Goal: Check status: Check status

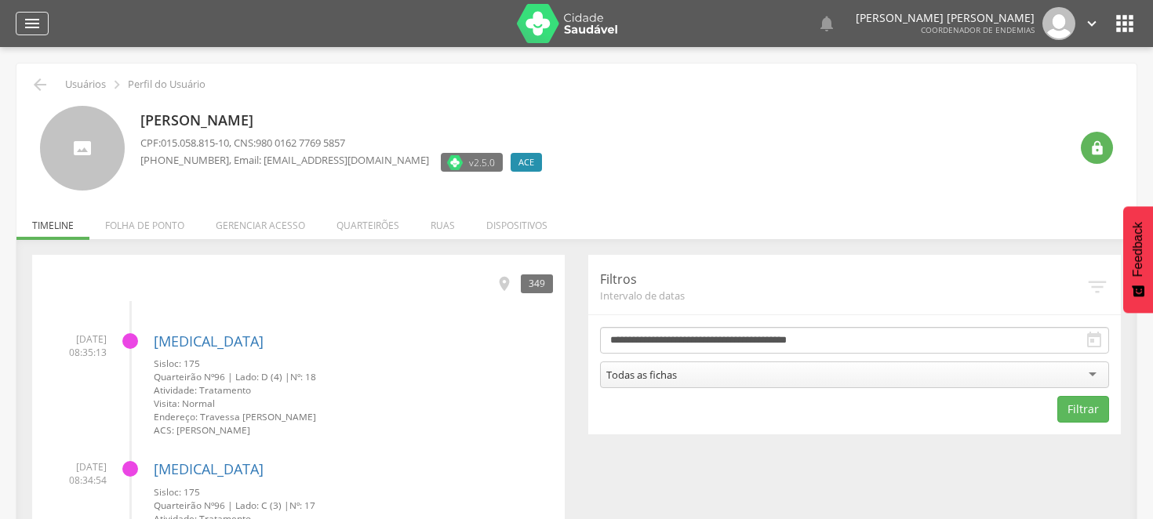
click at [29, 18] on icon "" at bounding box center [32, 23] width 19 height 19
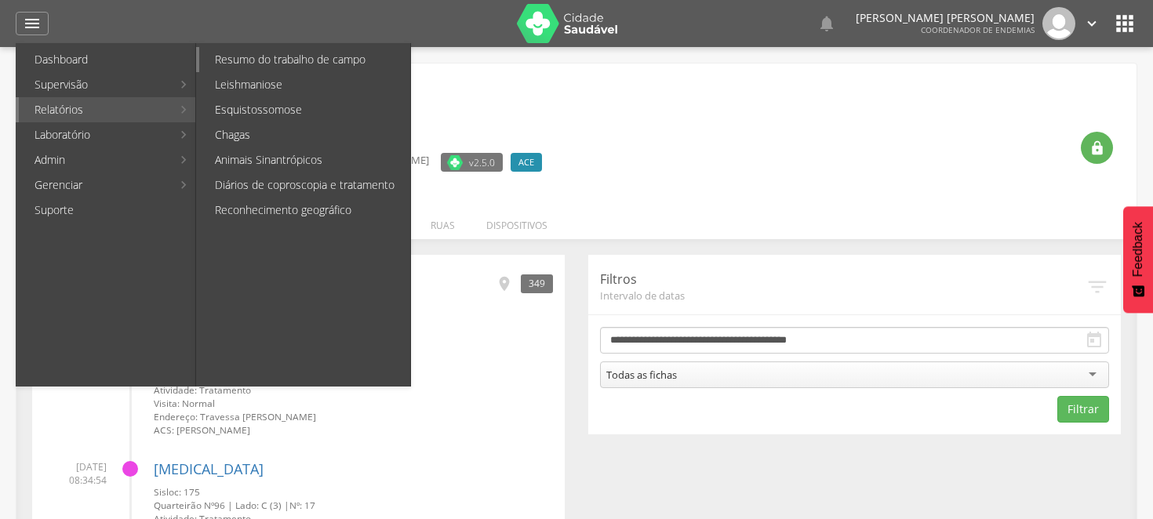
click at [229, 50] on link "Resumo do trabalho de campo" at bounding box center [304, 59] width 211 height 25
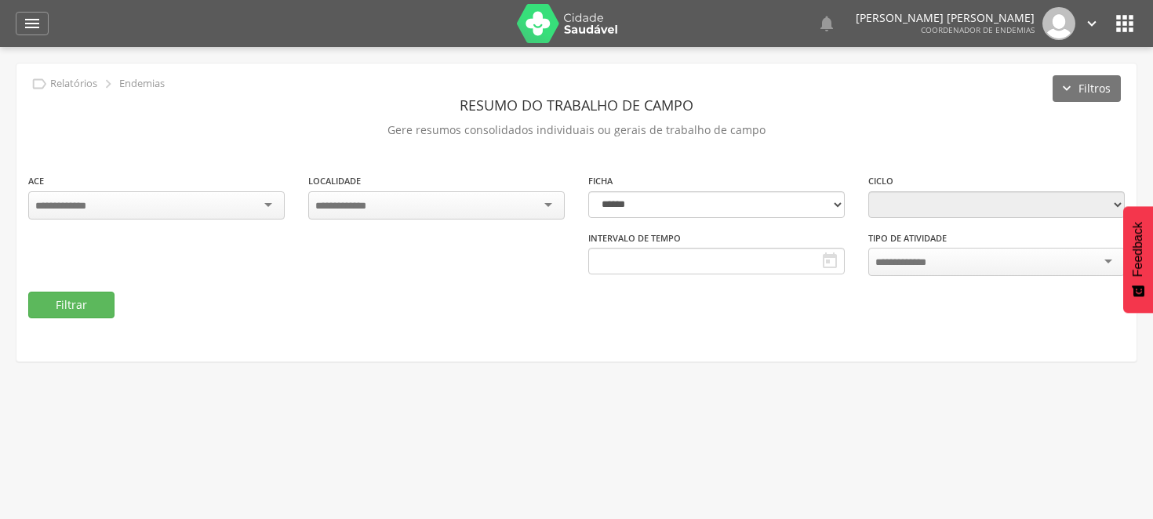
type input "**********"
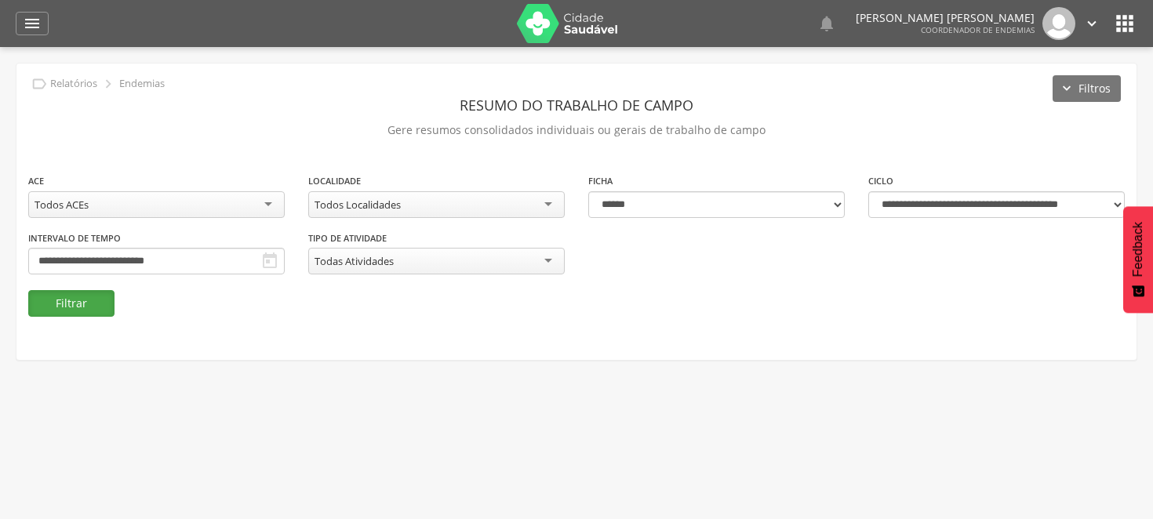
click at [87, 307] on button "Filtrar" at bounding box center [71, 303] width 86 height 27
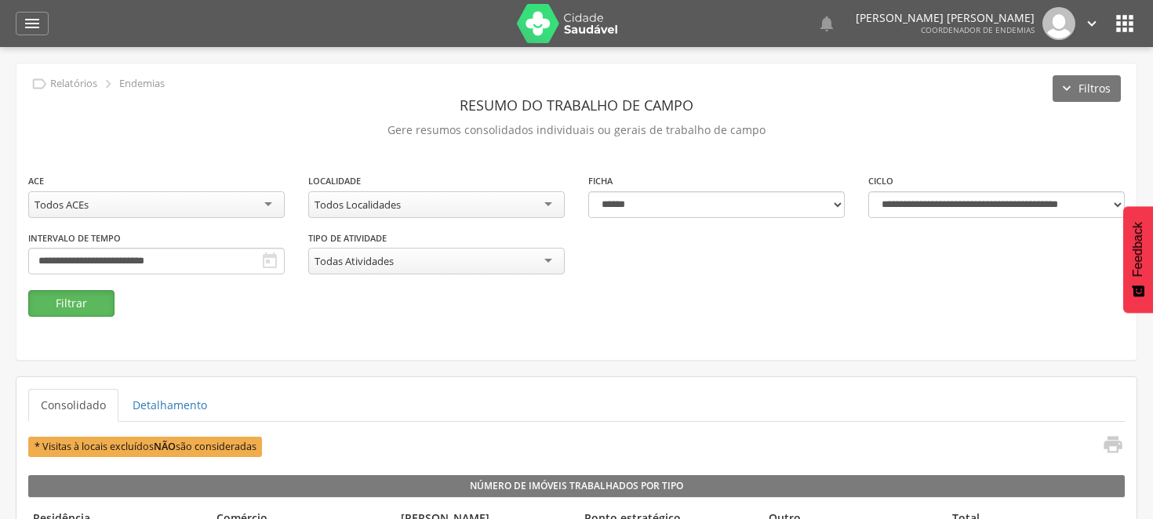
click at [74, 308] on button "Filtrar" at bounding box center [71, 303] width 86 height 27
click at [96, 296] on button "Filtrar" at bounding box center [71, 303] width 86 height 27
click at [56, 295] on button "Filtrar" at bounding box center [71, 303] width 86 height 27
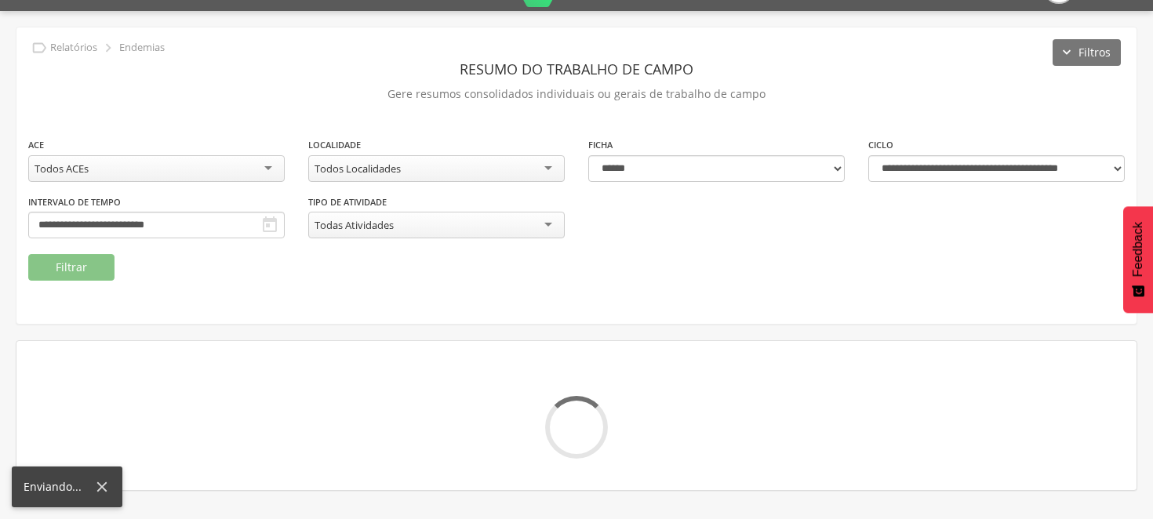
scroll to position [47, 0]
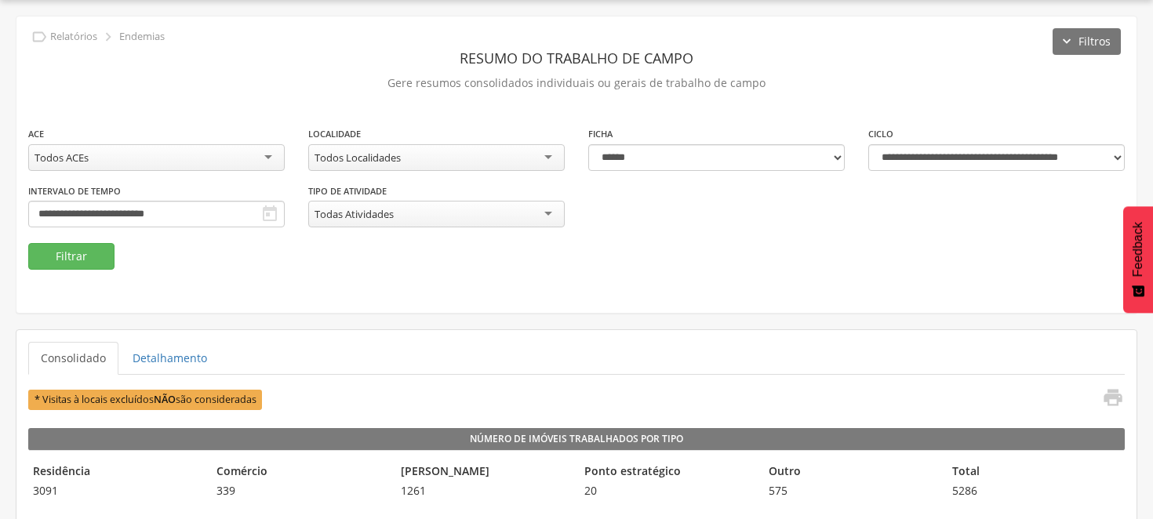
click at [94, 235] on div "**********" at bounding box center [576, 184] width 1120 height 118
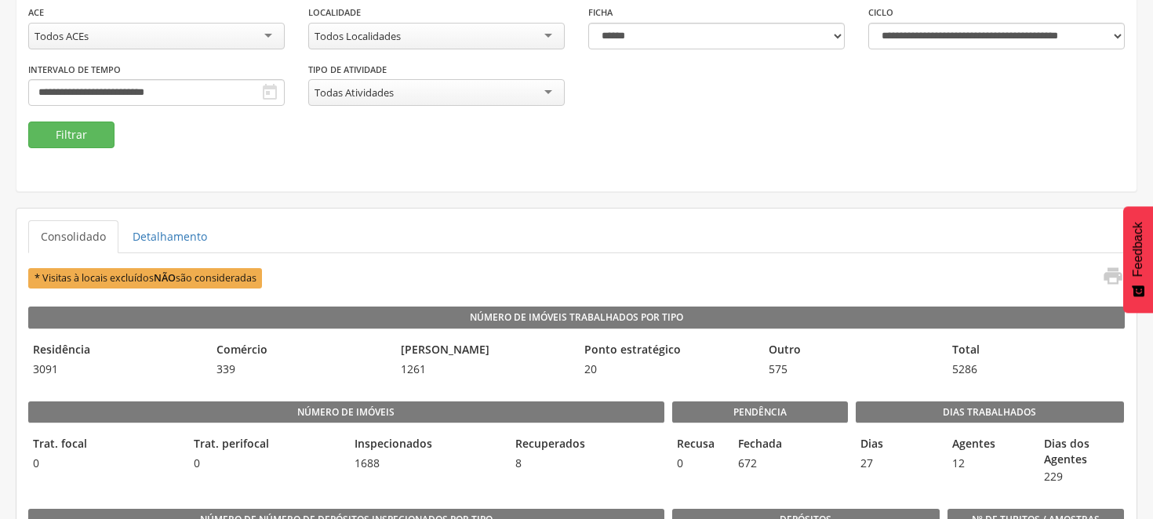
scroll to position [174, 0]
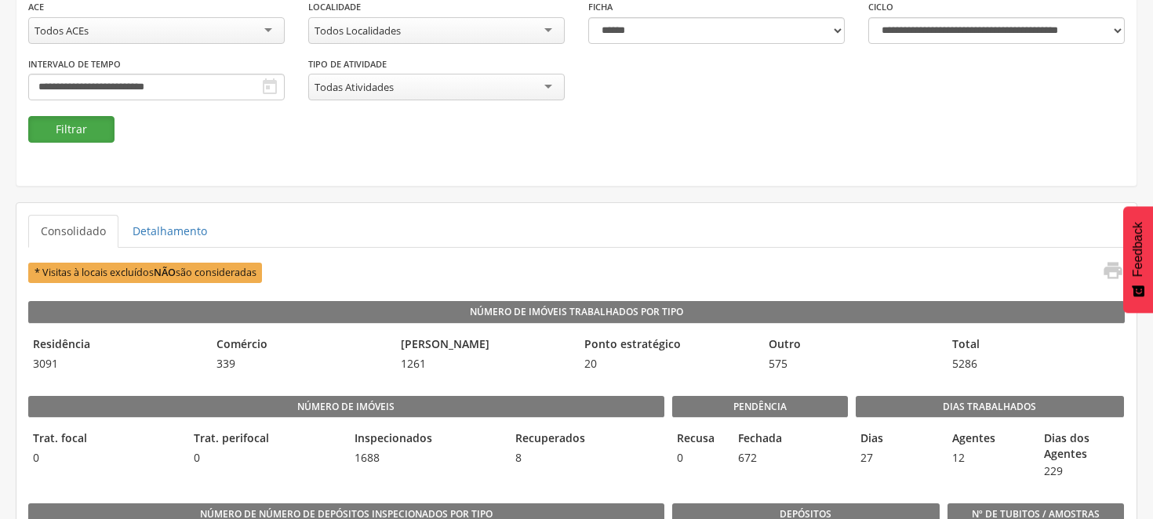
click at [84, 136] on button "Filtrar" at bounding box center [71, 129] width 86 height 27
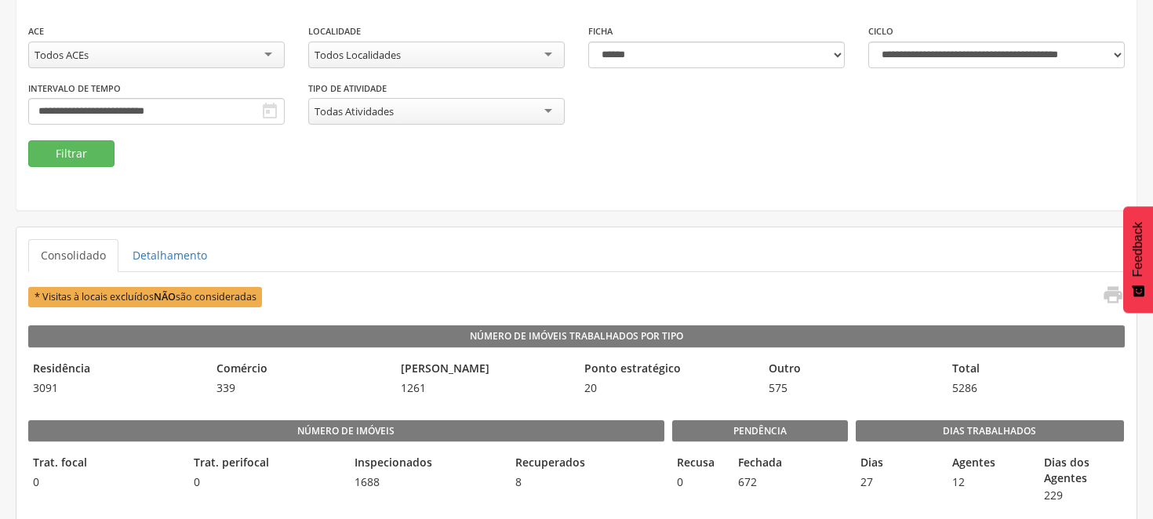
scroll to position [87, 0]
